Goal: Task Accomplishment & Management: Manage account settings

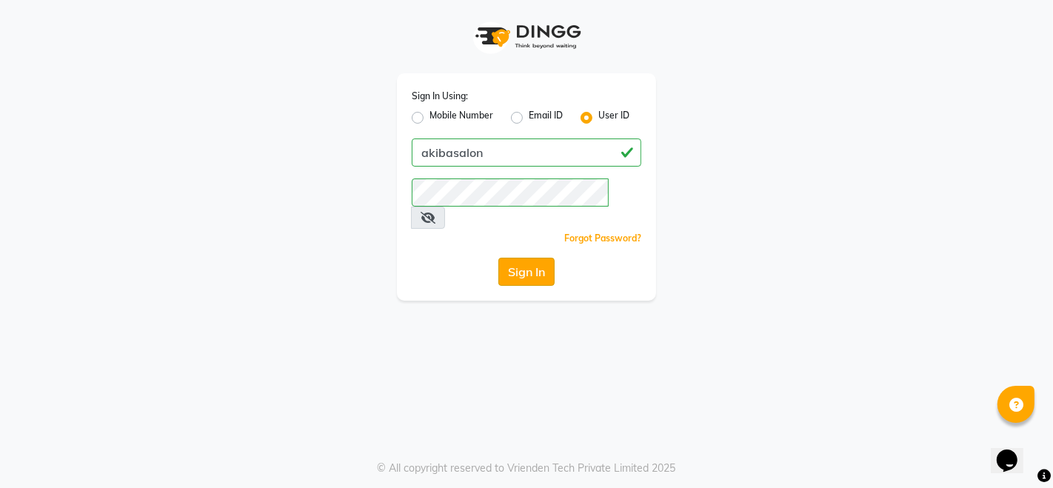
click at [518, 258] on button "Sign In" at bounding box center [527, 272] width 56 height 28
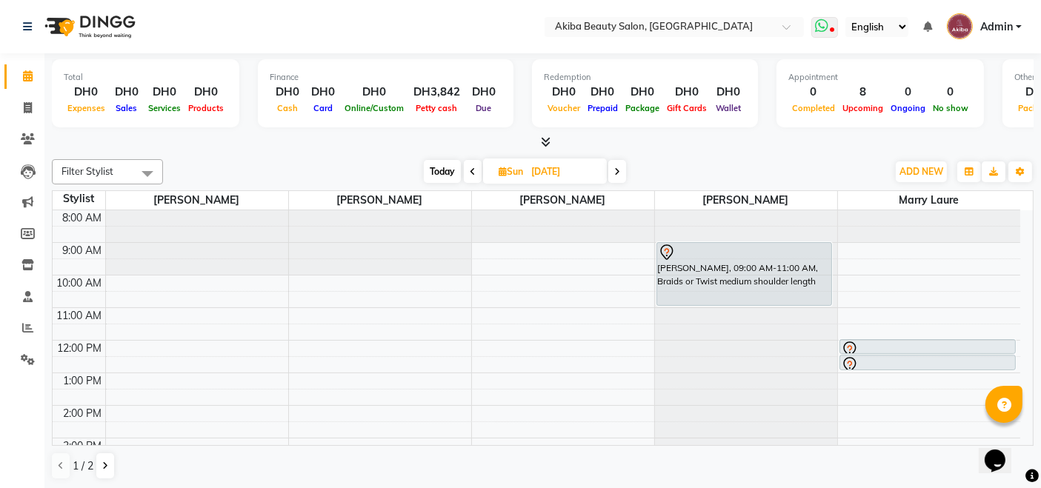
click at [831, 26] on span at bounding box center [824, 27] width 27 height 21
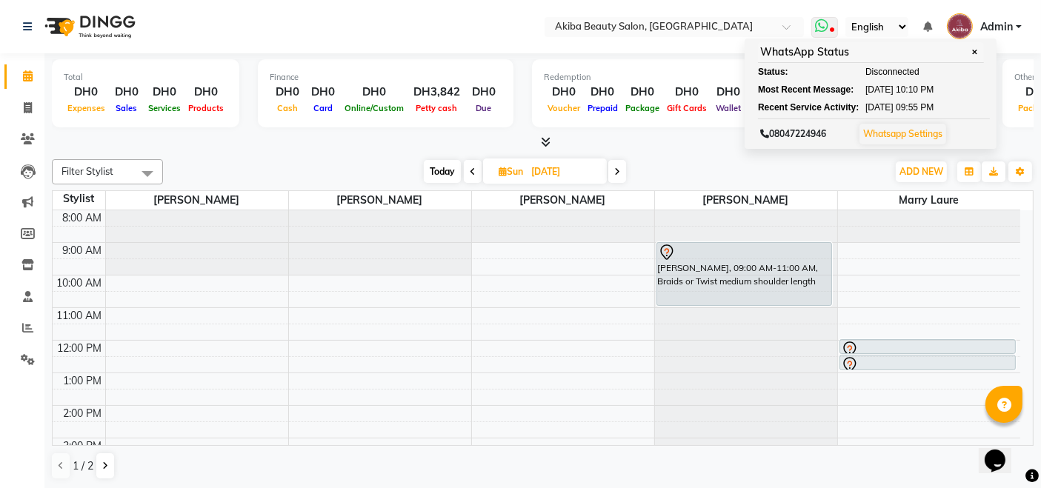
click at [899, 130] on link "Whatsapp Settings" at bounding box center [902, 133] width 79 height 11
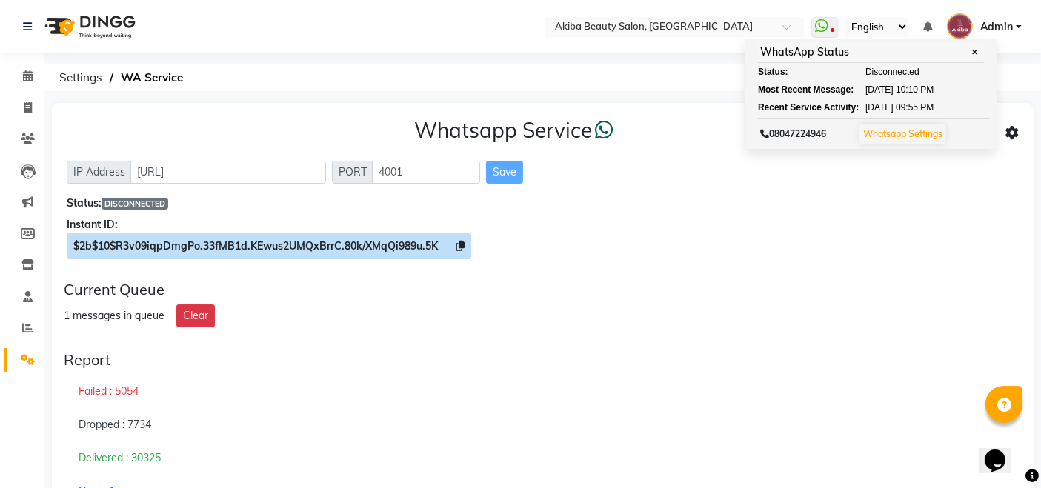
click at [460, 246] on icon at bounding box center [460, 246] width 9 height 10
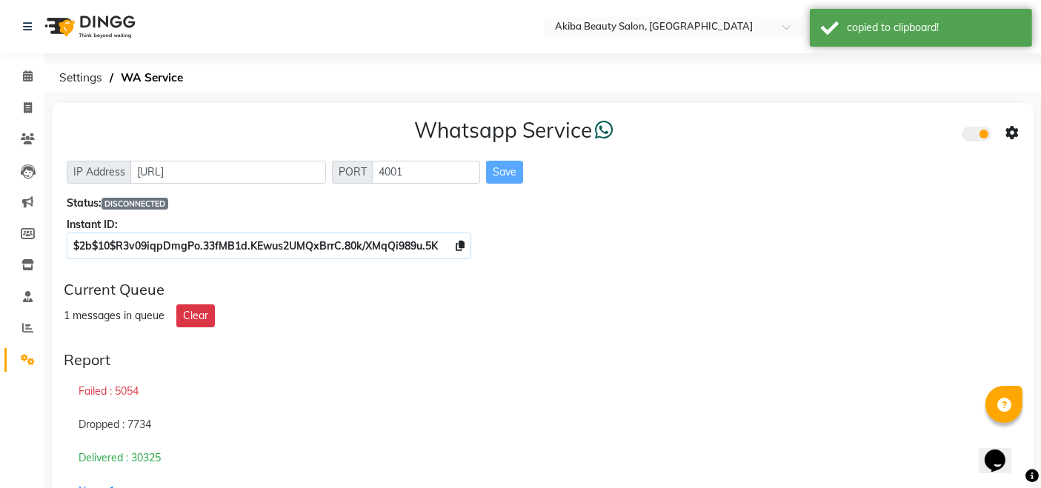
click at [1013, 127] on icon at bounding box center [1011, 133] width 13 height 13
click at [872, 113] on div "Whatsapp Settings" at bounding box center [905, 118] width 170 height 19
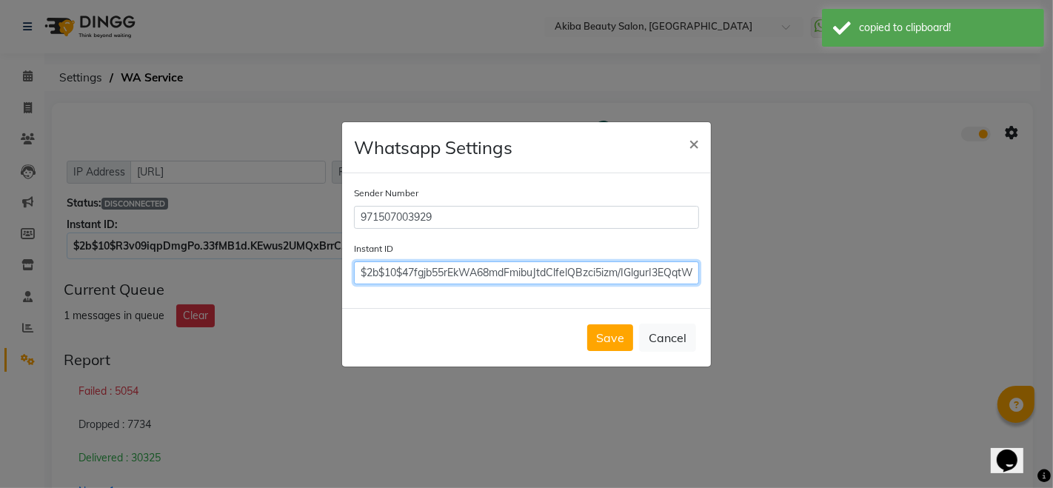
click at [667, 274] on input "$2b$10$47fgjb55rEkWA68mdFmibuJtdClfelQBzci5izm/IGlgurI3EQqtW" at bounding box center [526, 273] width 345 height 23
paste input "R3v09iqpDmgPo.33fMB1d.KEwus2UMQxBrrC.80k/XMqQi989u.5K"
type input "$2b$10$R3v09iqpDmgPo.33fMB1d.KEwus2UMQxBrrC.80k/XMqQi989u.5K"
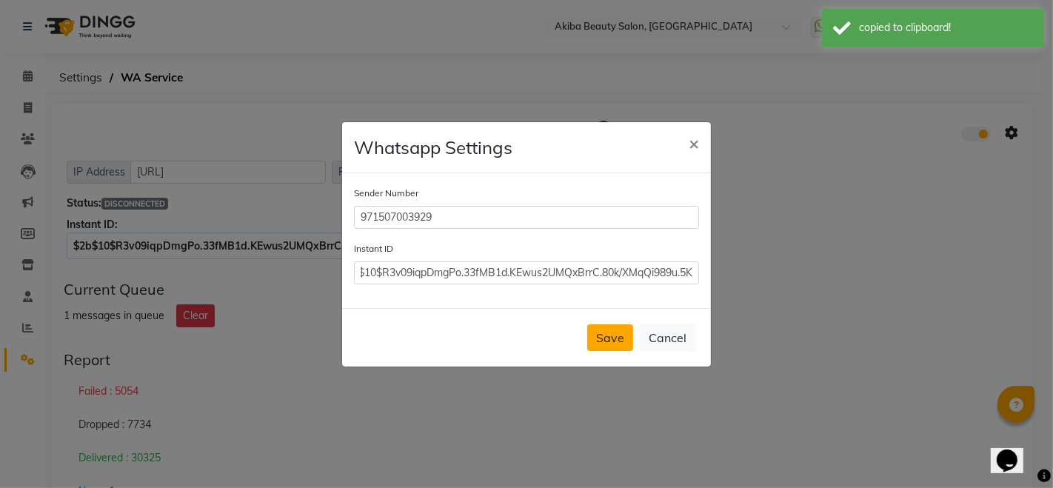
scroll to position [0, 0]
click at [624, 333] on button "Save" at bounding box center [610, 337] width 46 height 27
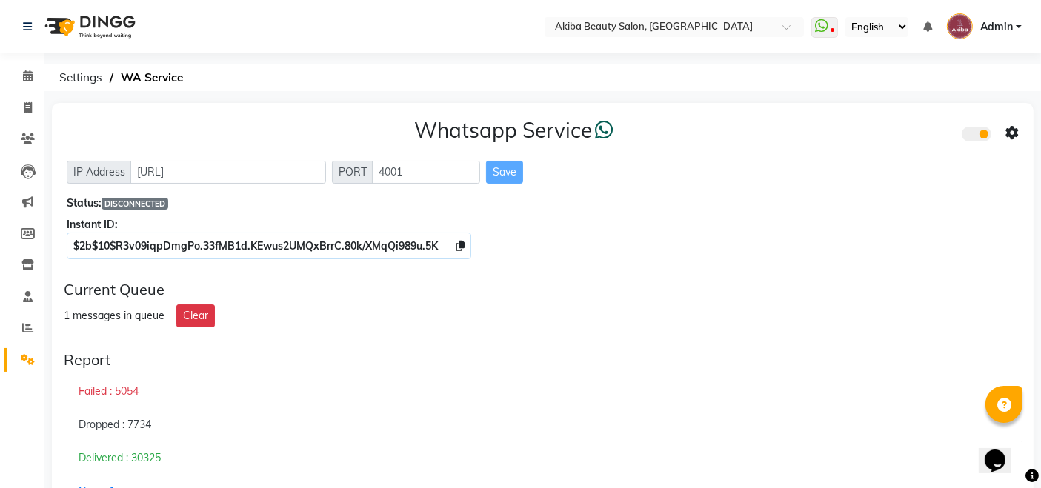
click at [1010, 136] on icon at bounding box center [1011, 133] width 13 height 13
click at [886, 114] on div "Whatsapp Settings" at bounding box center [905, 118] width 170 height 19
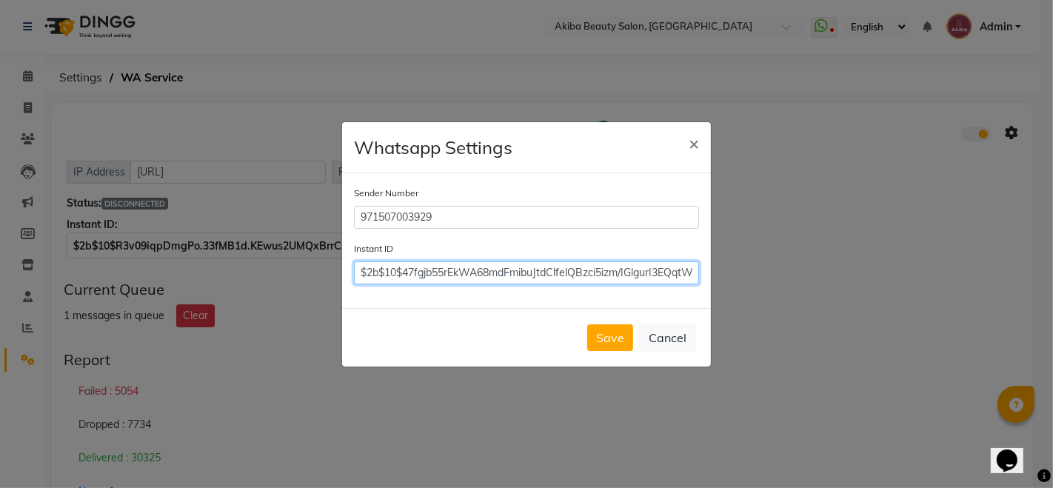
click at [584, 270] on input "$2b$10$47fgjb55rEkWA68mdFmibuJtdClfelQBzci5izm/IGlgurI3EQqtW" at bounding box center [526, 273] width 345 height 23
paste input "R3v09iqpDmgPo.33fMB1d.KEwus2UMQxBrrC.80k/XMqQi989u.5K"
type input "$2b$10$R3v09iqpDmgPo.33fMB1d.KEwus2UMQxBrrC.80k/XMqQi989u.5K"
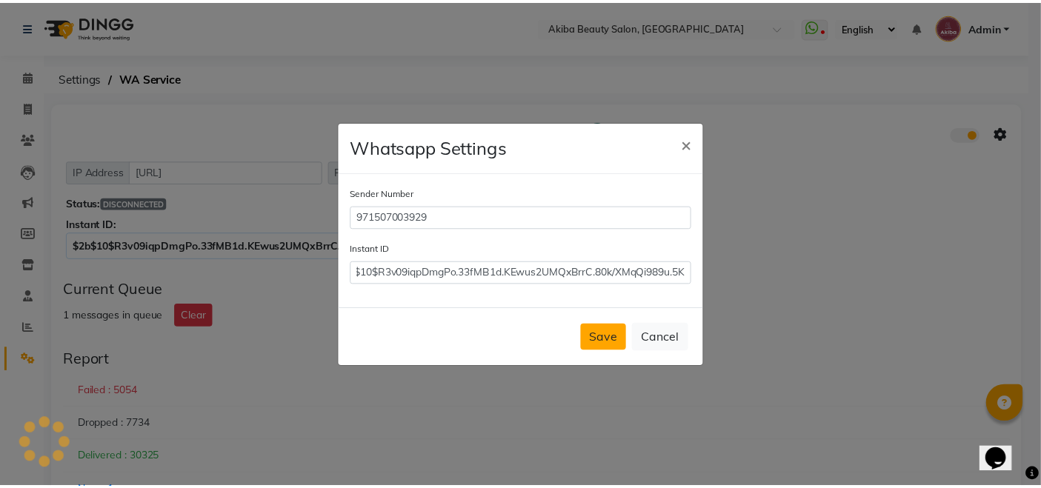
scroll to position [0, 0]
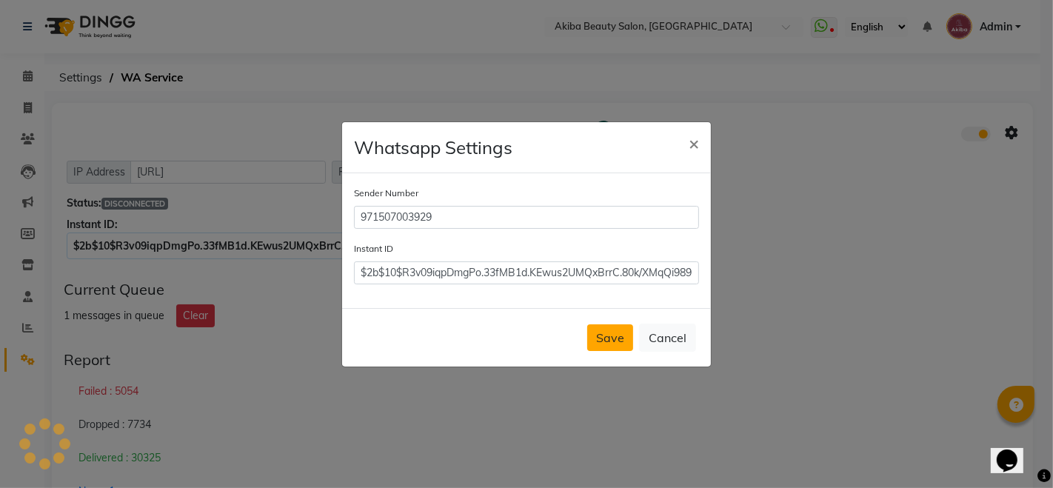
click at [624, 346] on button "Save" at bounding box center [610, 337] width 46 height 27
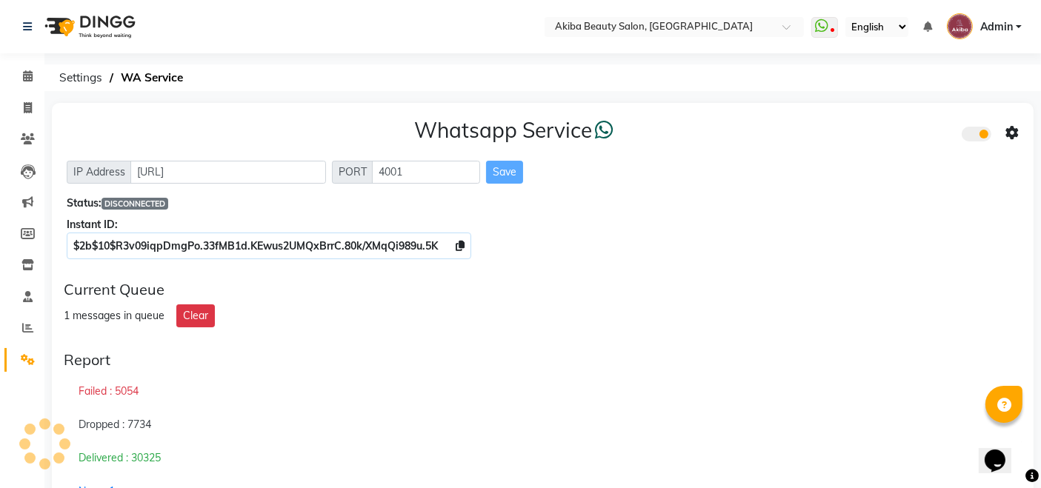
click at [921, 320] on div "1 messages in queue Clear" at bounding box center [543, 315] width 958 height 23
click at [841, 153] on div "Whatsapp Service IP Address [URL] PORT 4001 Save Status: CONNECTED Instant ID: …" at bounding box center [543, 186] width 982 height 166
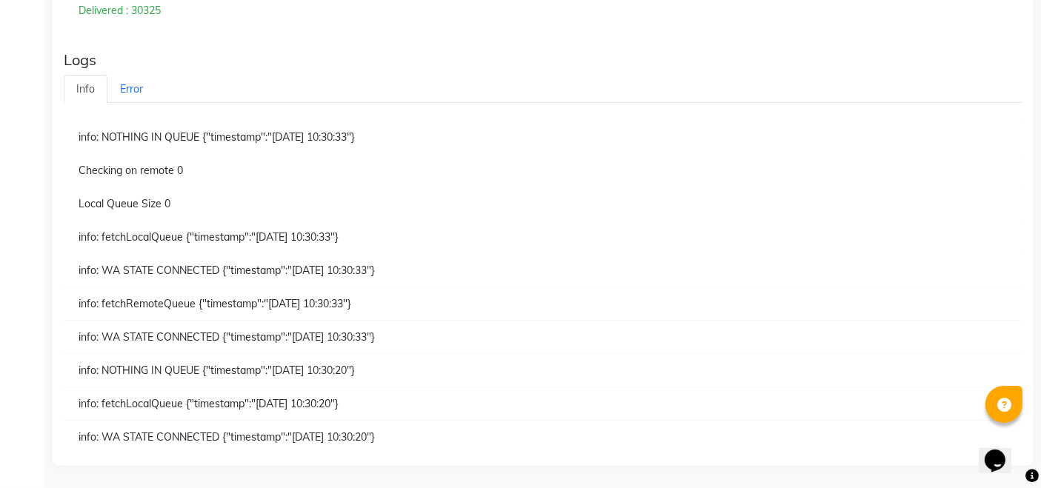
scroll to position [443, 0]
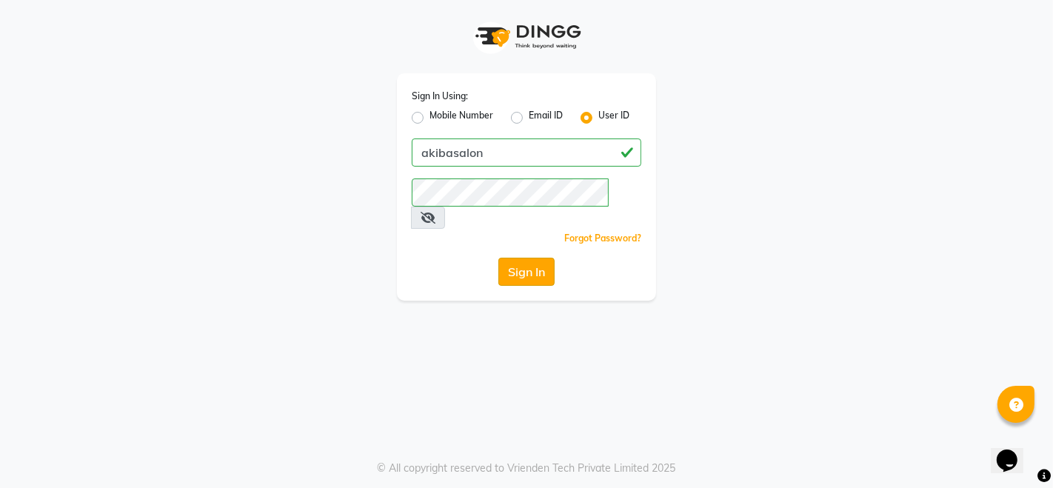
click at [524, 258] on button "Sign In" at bounding box center [527, 272] width 56 height 28
